Goal: Use online tool/utility

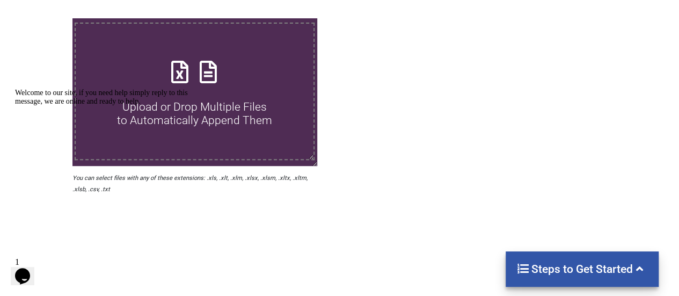
scroll to position [215, 0]
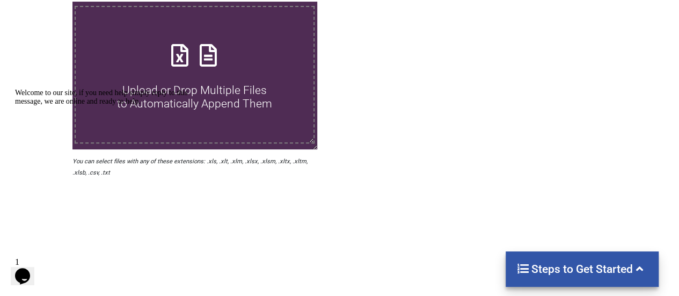
click at [224, 80] on h4 "Upload or Drop Multiple Files to Automatically Append Them" at bounding box center [195, 90] width 238 height 41
click at [45, 2] on input "Upload or Drop Multiple Files to Automatically Append Them" at bounding box center [45, 2] width 0 height 0
type input "C:\fakepath\wtcsg-onHoldOrdersReport_[DATE]_001012734.xlsx"
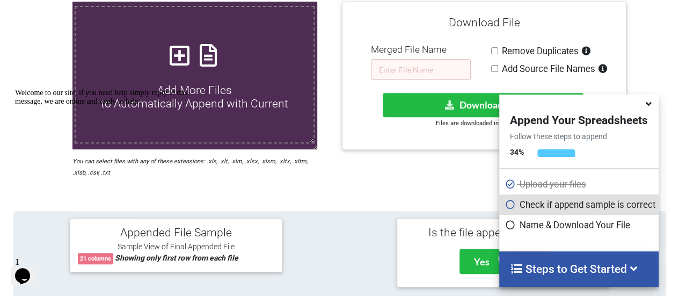
scroll to position [268, 0]
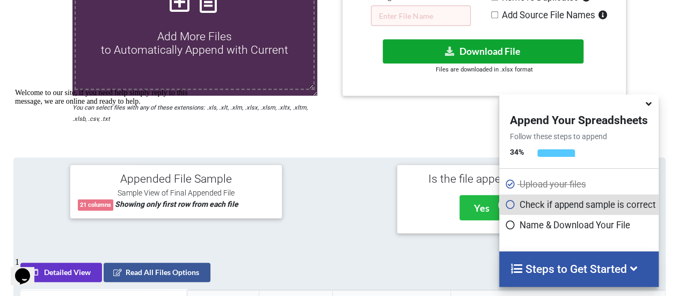
drag, startPoint x: 491, startPoint y: 52, endPoint x: 419, endPoint y: 33, distance: 74.9
click at [419, 33] on div "Download File Merged File Name Remove Duplicates Add Source File Names Download…" at bounding box center [484, 22] width 268 height 133
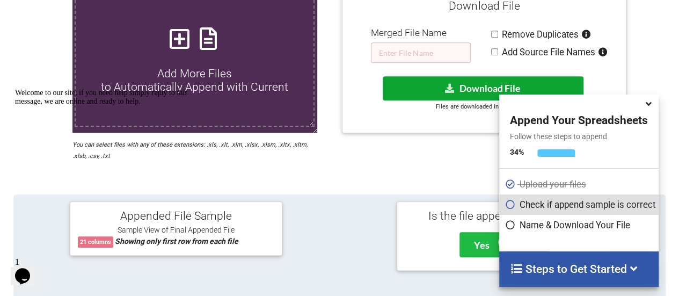
scroll to position [215, 0]
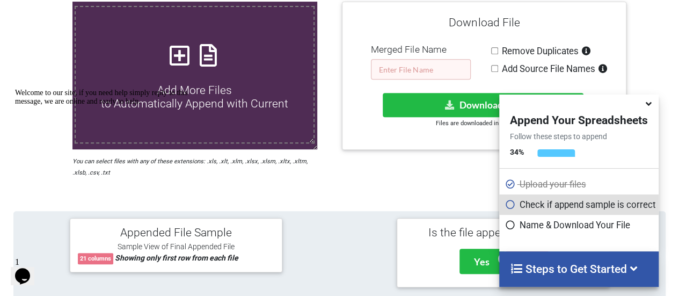
click at [427, 67] on input "text" at bounding box center [421, 69] width 100 height 20
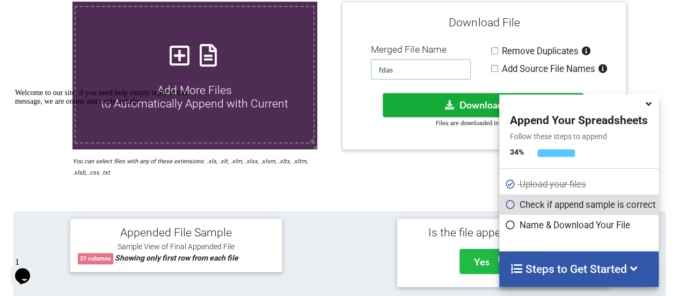
type input "fdas"
click at [446, 106] on icon at bounding box center [450, 104] width 11 height 8
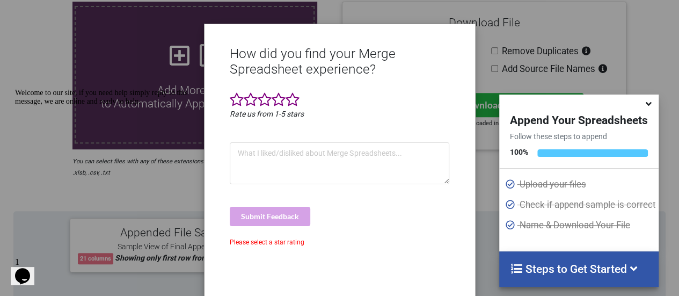
click at [644, 70] on div "How did you find your Merge Spreadsheet experience? Rate us from 1-5 stars Subm…" at bounding box center [339, 148] width 679 height 296
